Goal: Task Accomplishment & Management: Complete application form

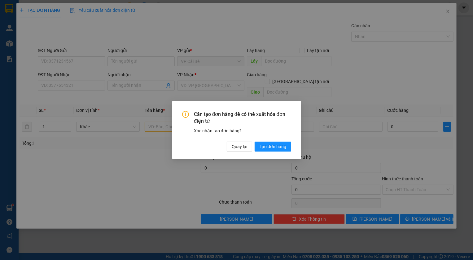
click at [76, 83] on div "Cần tạo đơn hàng để có thể xuất hóa đơn điện tử Xác nhận tạo đơn hàng? Quay lại…" at bounding box center [236, 130] width 473 height 260
drag, startPoint x: 229, startPoint y: 132, endPoint x: 234, endPoint y: 147, distance: 15.6
click at [228, 132] on div "Xác nhận tạo đơn hàng?" at bounding box center [242, 130] width 97 height 7
click at [235, 144] on span "Quay lại" at bounding box center [239, 146] width 15 height 7
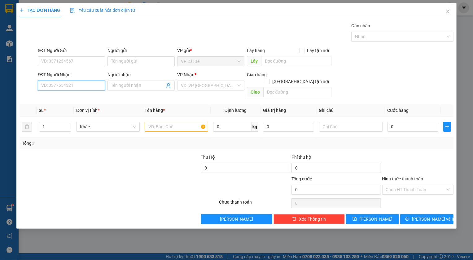
click at [52, 85] on input "SĐT Người Nhận" at bounding box center [71, 86] width 67 height 10
type input "0949180580"
click at [56, 97] on div "0949180580 - LOAN" at bounding box center [72, 98] width 60 height 7
type input "LOAN"
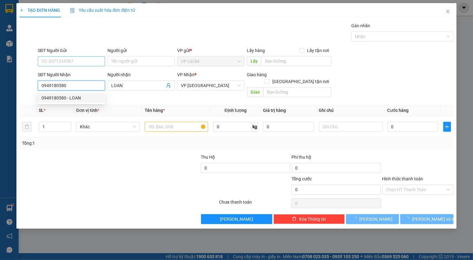
type input "20.000"
type input "0949180580"
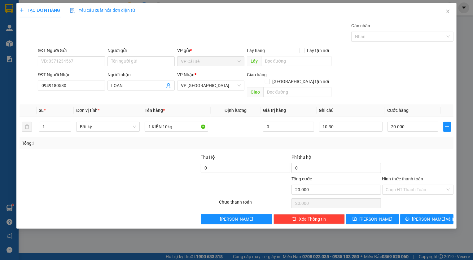
click at [68, 56] on div "SĐT Người Gửi" at bounding box center [71, 51] width 67 height 9
click at [68, 60] on input "SĐT Người Gửi" at bounding box center [71, 61] width 67 height 10
click at [86, 74] on div "0978860712 - BÍCH" at bounding box center [72, 73] width 60 height 7
type input "0978860712"
type input "BÍCH"
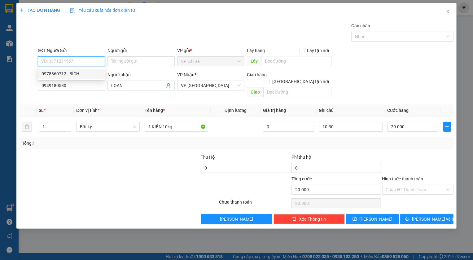
type input "lx ngọc bích"
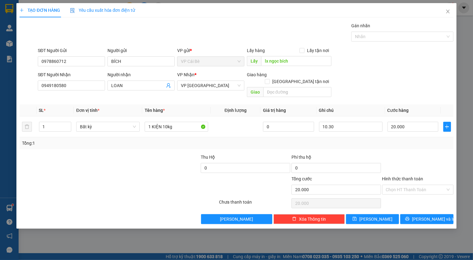
click at [142, 144] on div "Transit Pickup Surcharge Ids Transit Deliver Surcharge Ids Transit Deliver Surc…" at bounding box center [237, 123] width 434 height 202
click at [334, 140] on div "Tổng: 1" at bounding box center [236, 143] width 429 height 7
click at [327, 122] on input "10.30" at bounding box center [351, 127] width 64 height 10
type input "8.30"
click at [390, 82] on div "SĐT Người Nhận 0949180580 Người nhận LOAN VP Nhận * VP Sài Gòn Giao hàng Giao t…" at bounding box center [246, 85] width 418 height 29
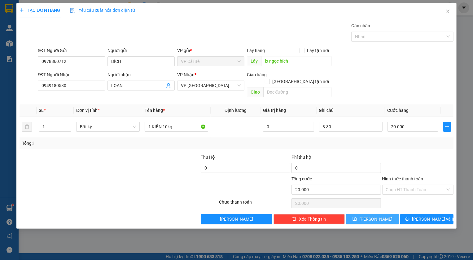
click at [357, 217] on icon "save" at bounding box center [355, 219] width 4 height 4
type input "0"
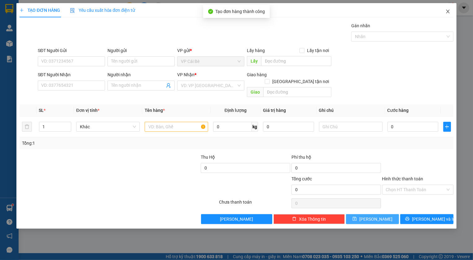
click at [450, 10] on icon "close" at bounding box center [448, 11] width 5 height 5
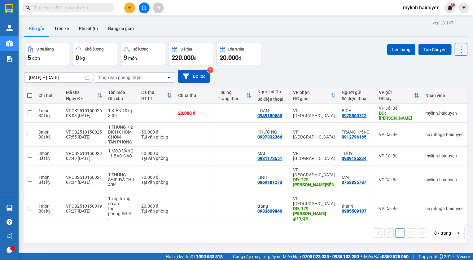
click at [66, 10] on input "text" at bounding box center [70, 7] width 73 height 7
click at [130, 6] on icon "plus" at bounding box center [130, 7] width 0 height 3
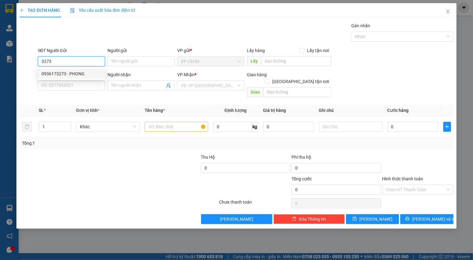
click at [73, 72] on div "0936173273 - PHONG" at bounding box center [72, 73] width 60 height 7
type input "0936173273"
type input "PHONG"
type input "[PERSON_NAME]"
type input "0935575535"
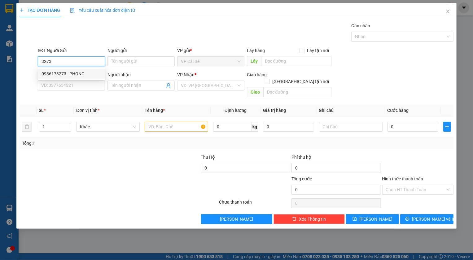
type input "NHA"
type input "20.000"
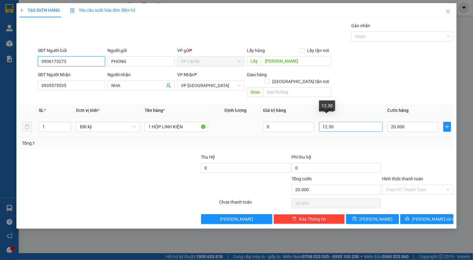
type input "0936173273"
click at [327, 122] on input "12.30" at bounding box center [351, 127] width 64 height 10
type input "9.30"
click at [385, 84] on div "SĐT Người Nhận 0935575535 Người nhận NHA VP Nhận * VP [GEOGRAPHIC_DATA] Giao hà…" at bounding box center [246, 85] width 418 height 29
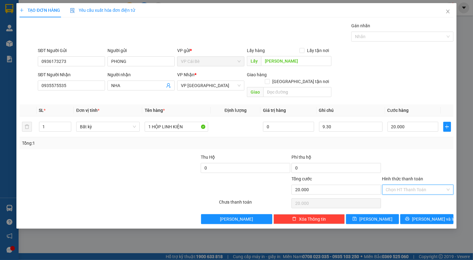
click at [399, 185] on input "Hình thức thanh toán" at bounding box center [416, 189] width 60 height 9
click at [405, 193] on div "Tại văn phòng" at bounding box center [418, 195] width 64 height 7
type input "0"
click at [376, 216] on span "[PERSON_NAME]" at bounding box center [375, 219] width 33 height 7
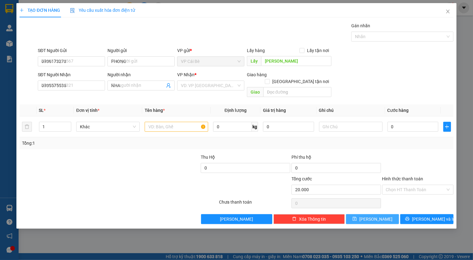
type input "0"
click at [447, 11] on icon "close" at bounding box center [448, 11] width 5 height 5
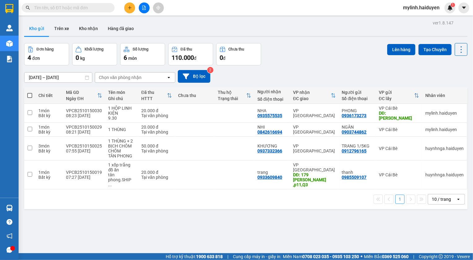
drag, startPoint x: 64, startPoint y: 5, endPoint x: 60, endPoint y: 5, distance: 5.0
click at [64, 5] on input "text" at bounding box center [70, 7] width 73 height 7
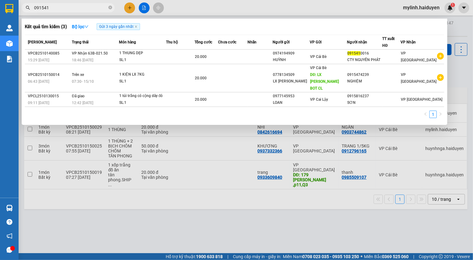
type input "0915410"
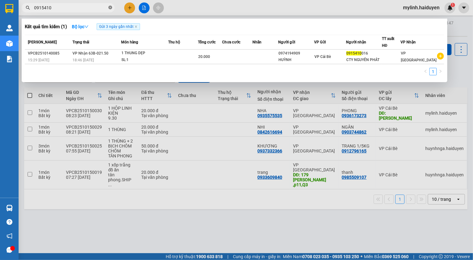
click at [110, 6] on icon "close-circle" at bounding box center [110, 8] width 4 height 4
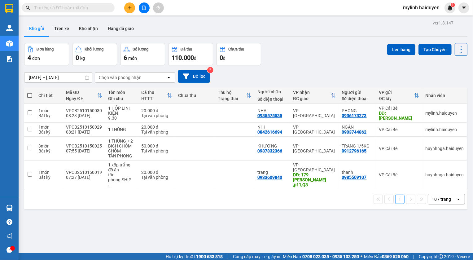
click at [76, 7] on input "text" at bounding box center [70, 7] width 73 height 7
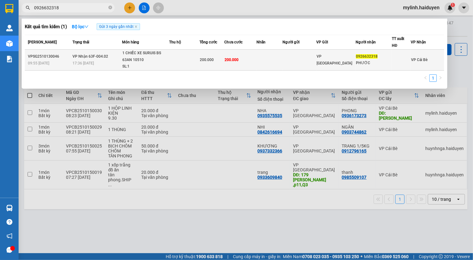
type input "0926632318"
click at [177, 58] on td at bounding box center [184, 60] width 30 height 21
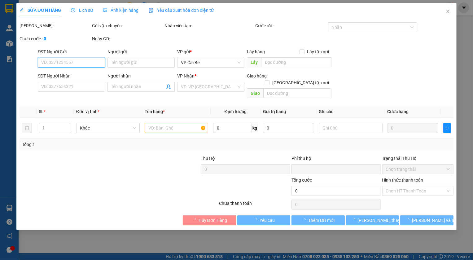
type input "0926632318"
type input "PHƯỚC"
type input "0"
type input "200.000"
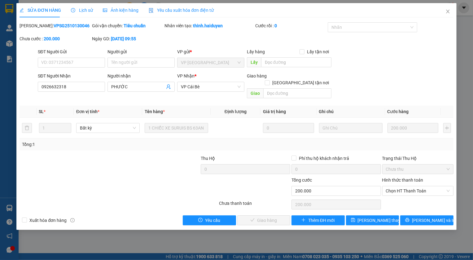
click at [400, 90] on div "SĐT Người Nhận 0926632318 Người nhận PHƯỚC VP Nhận * VP Cái Bè Giao hàng Giao t…" at bounding box center [246, 87] width 418 height 29
click at [373, 57] on div "SĐT Người Gửi VD: 0371234567 Người gửi Tên người gửi VP gửi * VP [GEOGRAPHIC_DA…" at bounding box center [246, 59] width 418 height 22
click at [409, 189] on div "Hình thức thanh toán Chọn HT Thanh Toán" at bounding box center [417, 188] width 71 height 22
click at [406, 186] on span "Chọn HT Thanh Toán" at bounding box center [418, 190] width 64 height 9
click at [406, 200] on div "Tại văn phòng" at bounding box center [417, 196] width 71 height 10
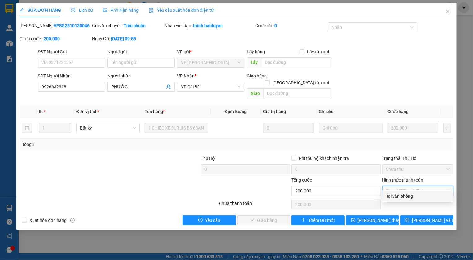
type input "0"
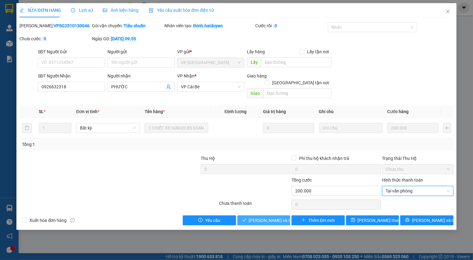
click at [274, 217] on span "[PERSON_NAME] và Giao hàng" at bounding box center [279, 220] width 60 height 7
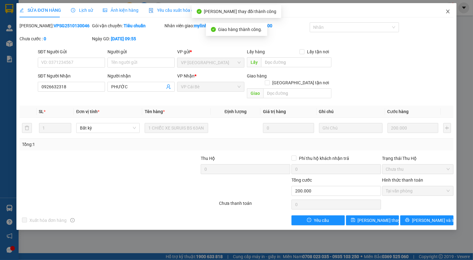
click at [448, 11] on icon "close" at bounding box center [448, 11] width 5 height 5
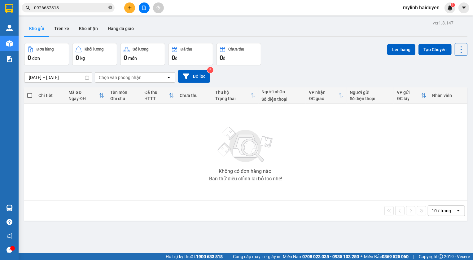
click at [111, 8] on icon "close-circle" at bounding box center [110, 8] width 4 height 4
click at [91, 4] on input "text" at bounding box center [70, 7] width 73 height 7
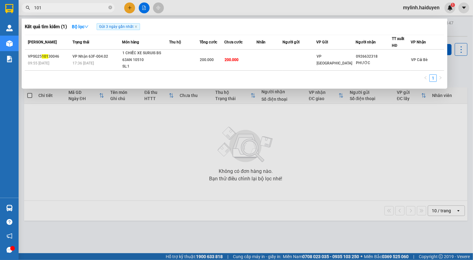
type input "1011"
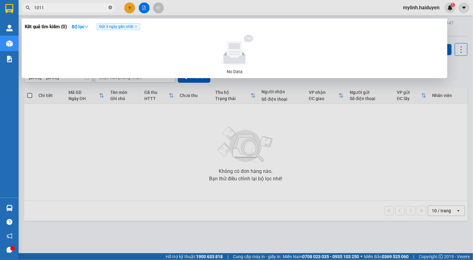
click at [109, 6] on icon "close-circle" at bounding box center [110, 8] width 4 height 4
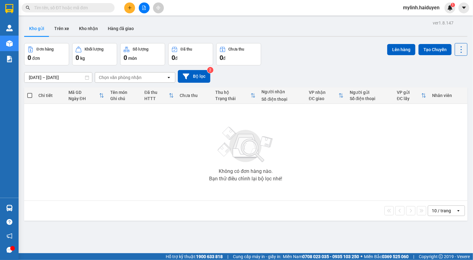
click at [55, 9] on input "text" at bounding box center [70, 7] width 73 height 7
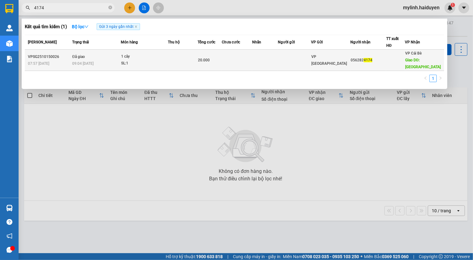
type input "4174"
click at [175, 57] on td at bounding box center [183, 60] width 30 height 21
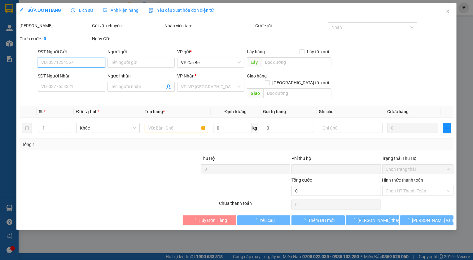
type input "0562824174"
type input "bình phú"
type input "0"
type input "20.000"
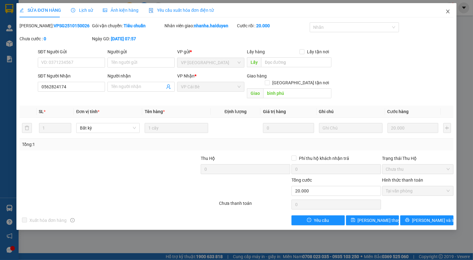
click at [447, 11] on icon "close" at bounding box center [447, 12] width 3 height 4
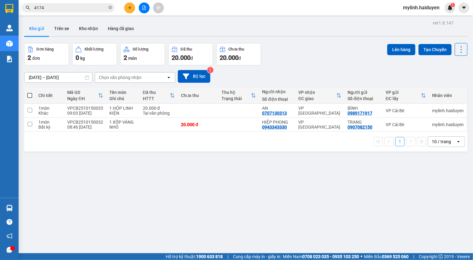
click at [81, 13] on div "Kết quả tìm kiếm ( 1 ) Bộ lọc Gửi 3 ngày gần nhất Mã ĐH Trạng thái Món hàng Thu…" at bounding box center [60, 7] width 121 height 11
click at [80, 9] on input "4174" at bounding box center [70, 7] width 73 height 7
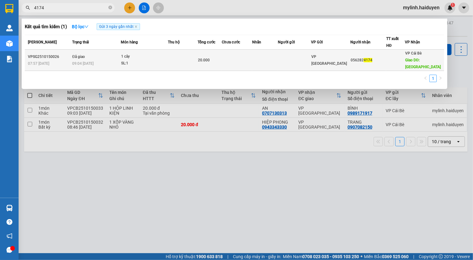
click at [238, 53] on td at bounding box center [237, 60] width 30 height 21
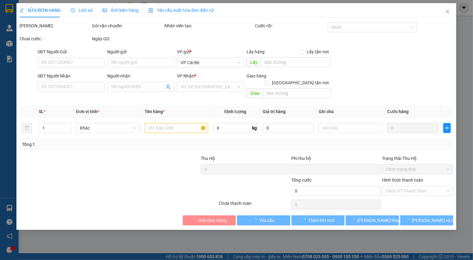
type input "0562824174"
type input "bình phú"
type input "0"
type input "20.000"
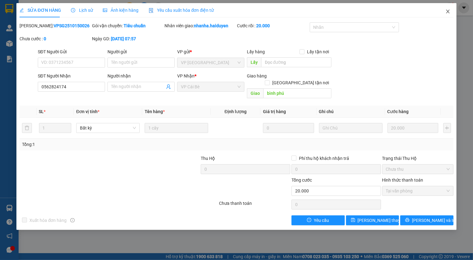
click at [449, 12] on icon "close" at bounding box center [447, 12] width 3 height 4
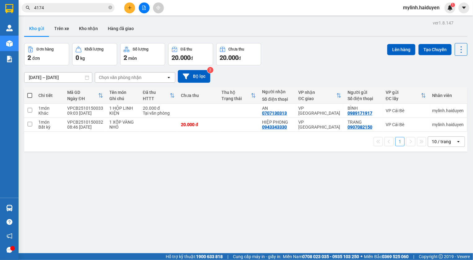
click at [95, 7] on input "4174" at bounding box center [70, 7] width 73 height 7
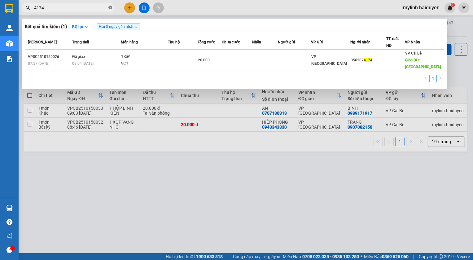
click at [110, 7] on icon "close-circle" at bounding box center [110, 8] width 4 height 4
type input "494"
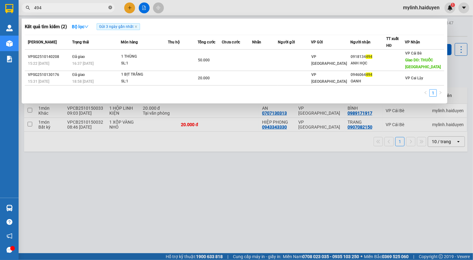
click at [111, 6] on icon "close-circle" at bounding box center [110, 8] width 4 height 4
